Goal: Navigation & Orientation: Find specific page/section

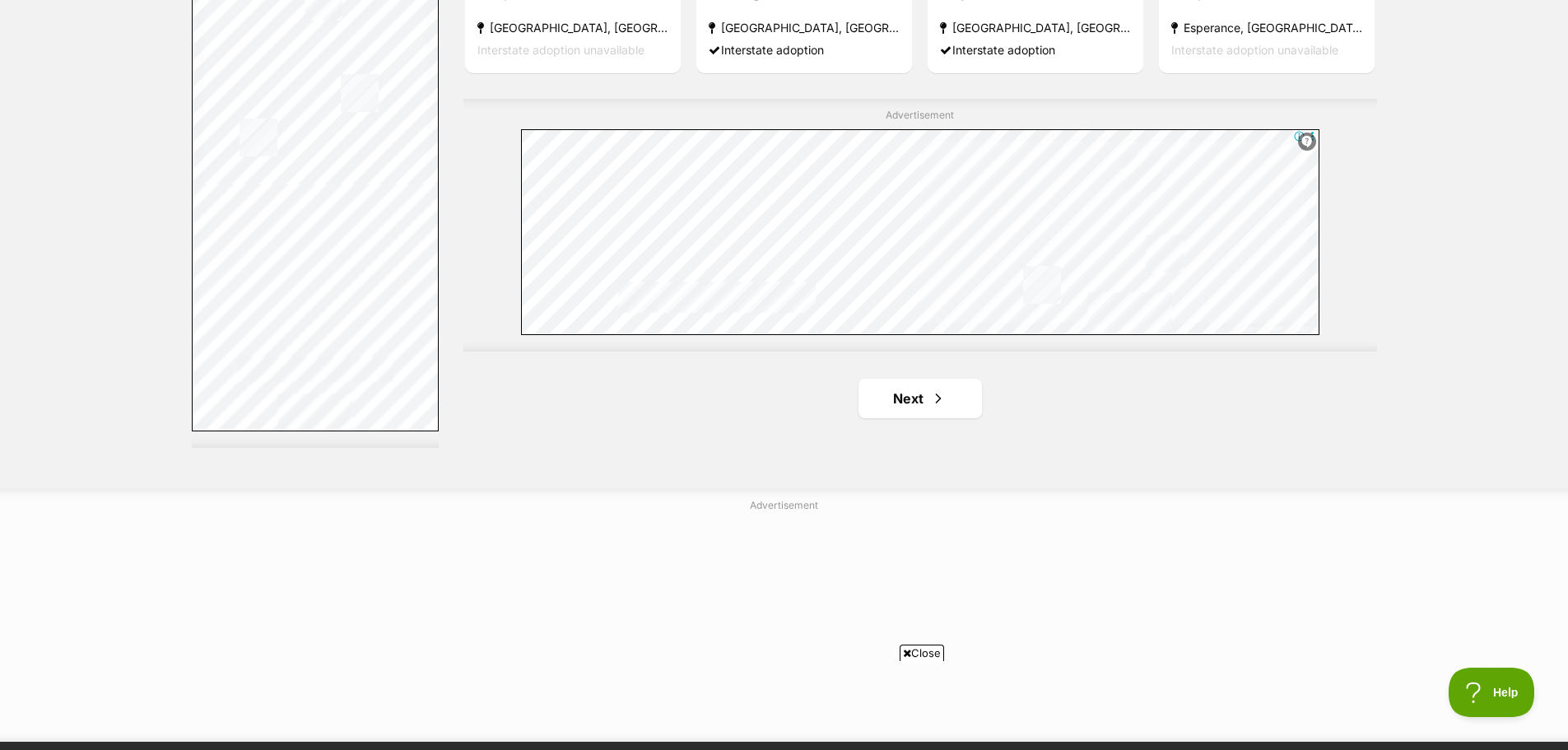
scroll to position [2956, 0]
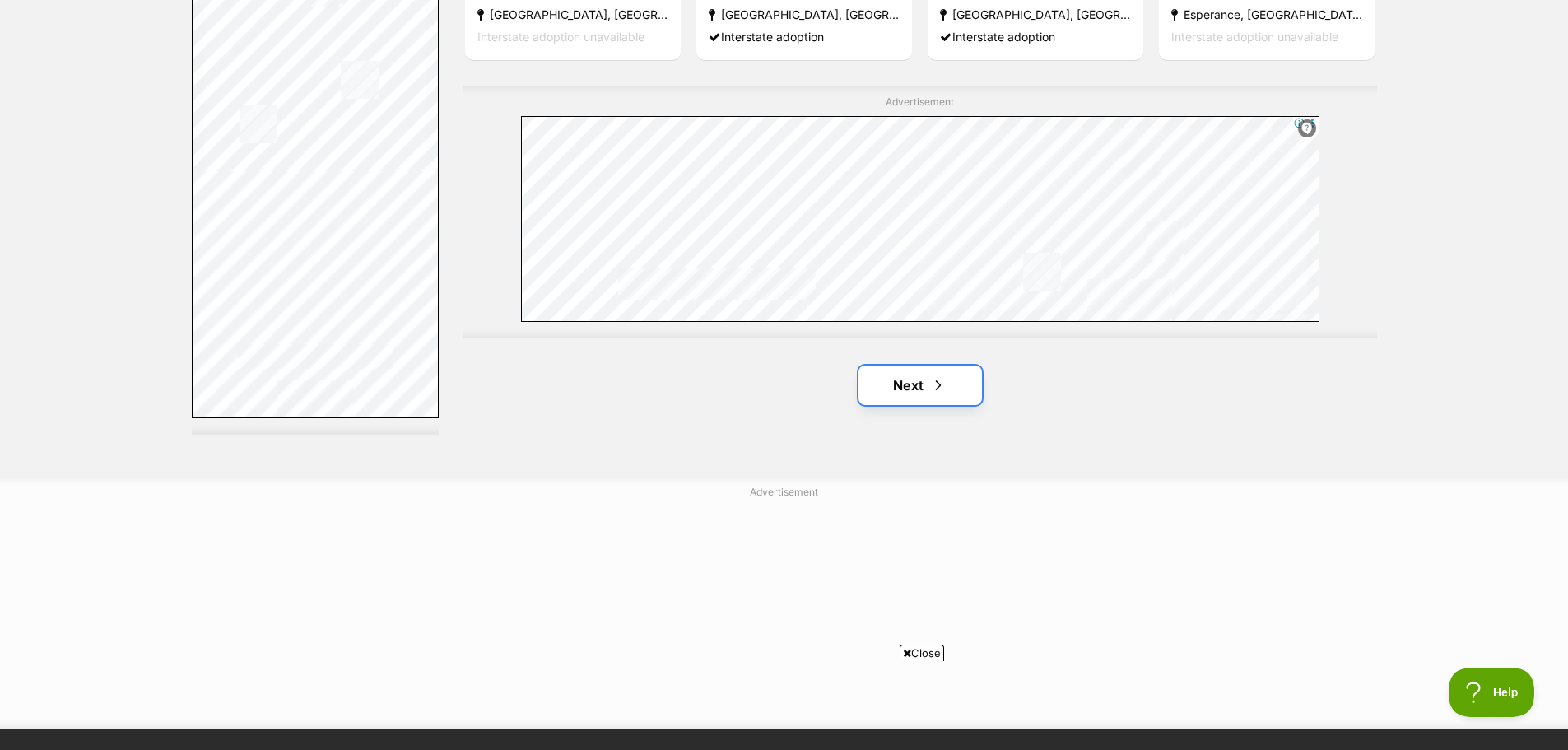
click at [899, 366] on link "Next" at bounding box center [920, 385] width 124 height 40
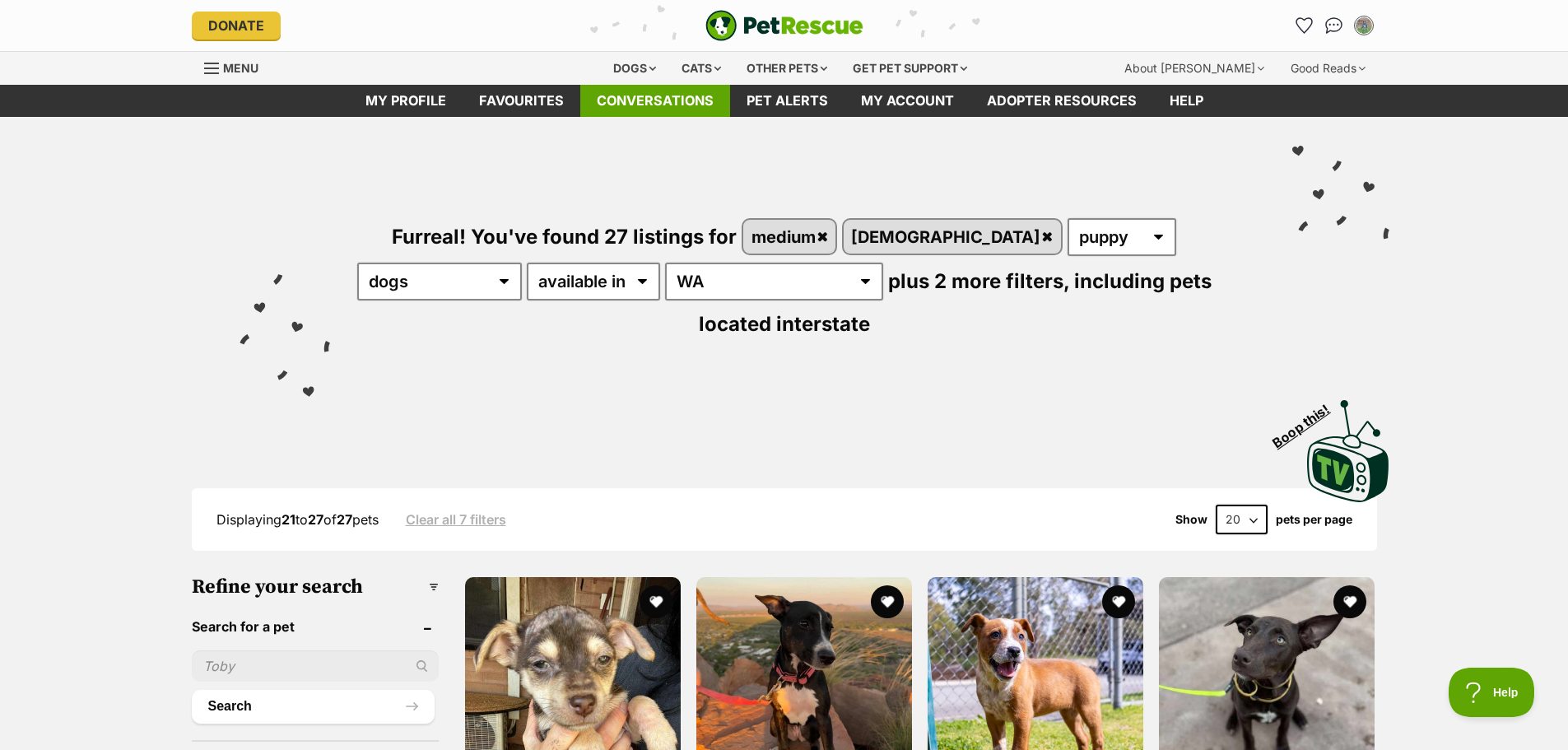
click at [683, 92] on link "Conversations" at bounding box center [655, 101] width 150 height 32
